Goal: Check status: Check status

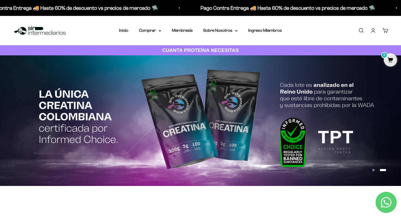
click at [374, 31] on link "Iniciar sesión" at bounding box center [373, 31] width 6 height 6
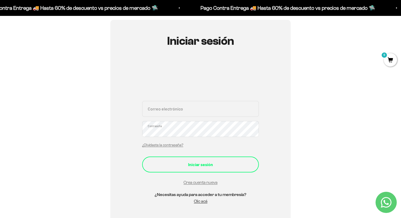
scroll to position [48, 0]
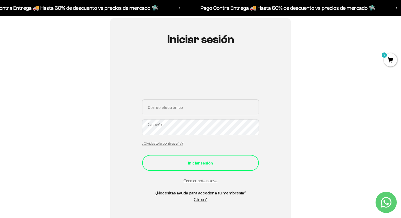
type input "[EMAIL_ADDRESS][DOMAIN_NAME]"
click at [194, 159] on button "Iniciar sesión" at bounding box center [200, 163] width 117 height 16
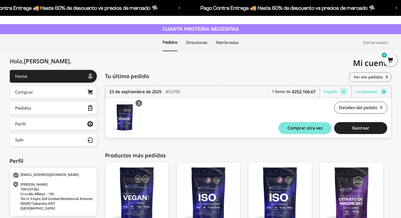
scroll to position [23, 0]
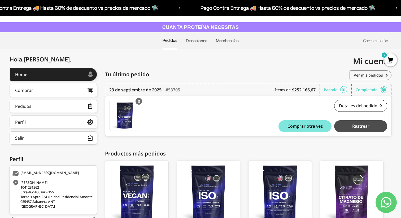
click at [362, 127] on span "Rastrear" at bounding box center [360, 126] width 17 height 4
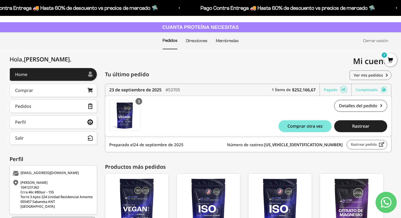
click at [363, 143] on link "Rastrear pedido" at bounding box center [367, 145] width 41 height 10
